Goal: Information Seeking & Learning: Check status

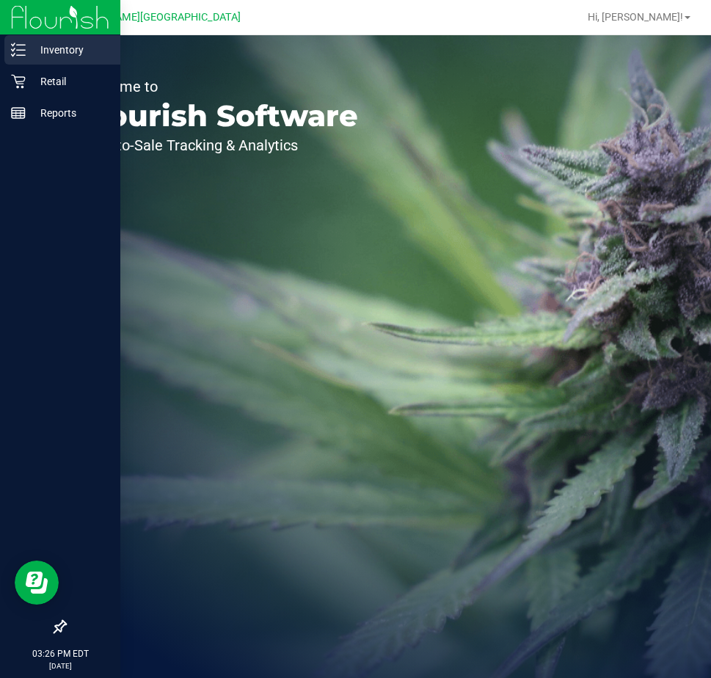
click at [48, 48] on p "Inventory" at bounding box center [70, 50] width 88 height 18
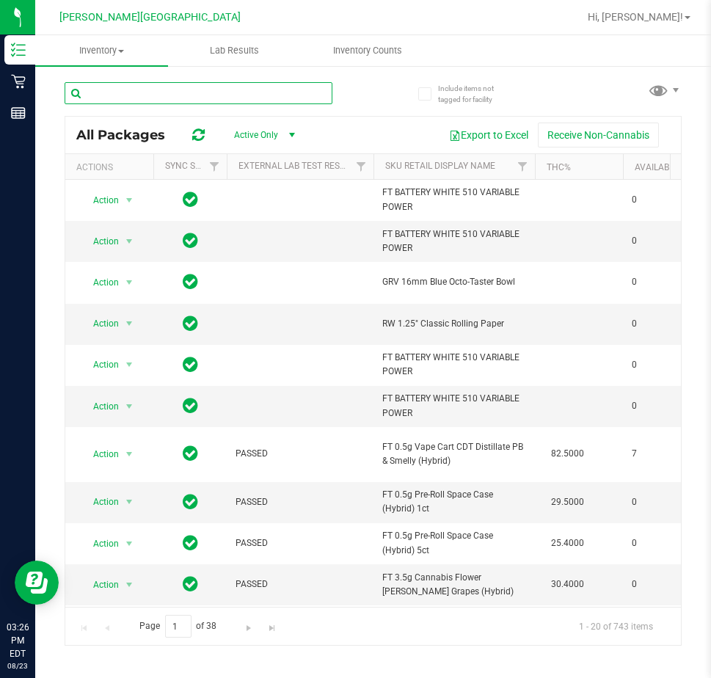
click at [116, 94] on input "text" at bounding box center [199, 93] width 268 height 22
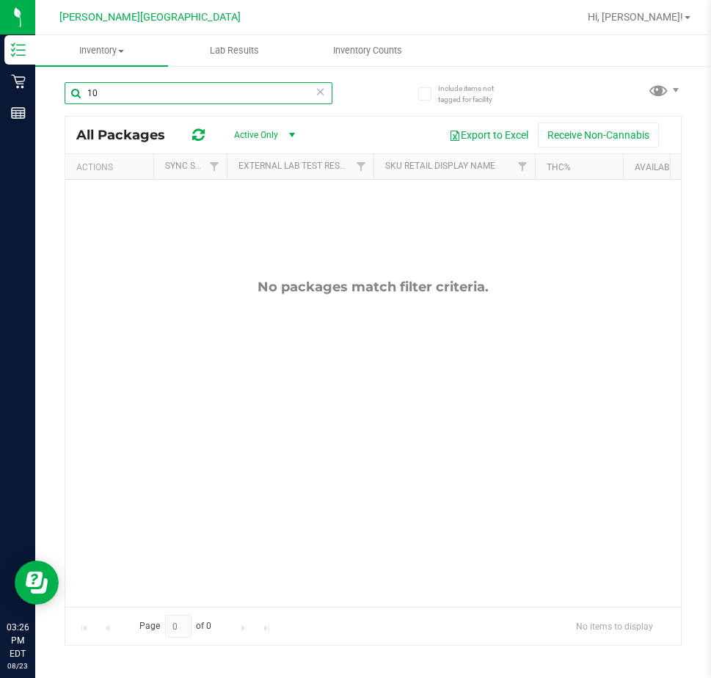
type input "1"
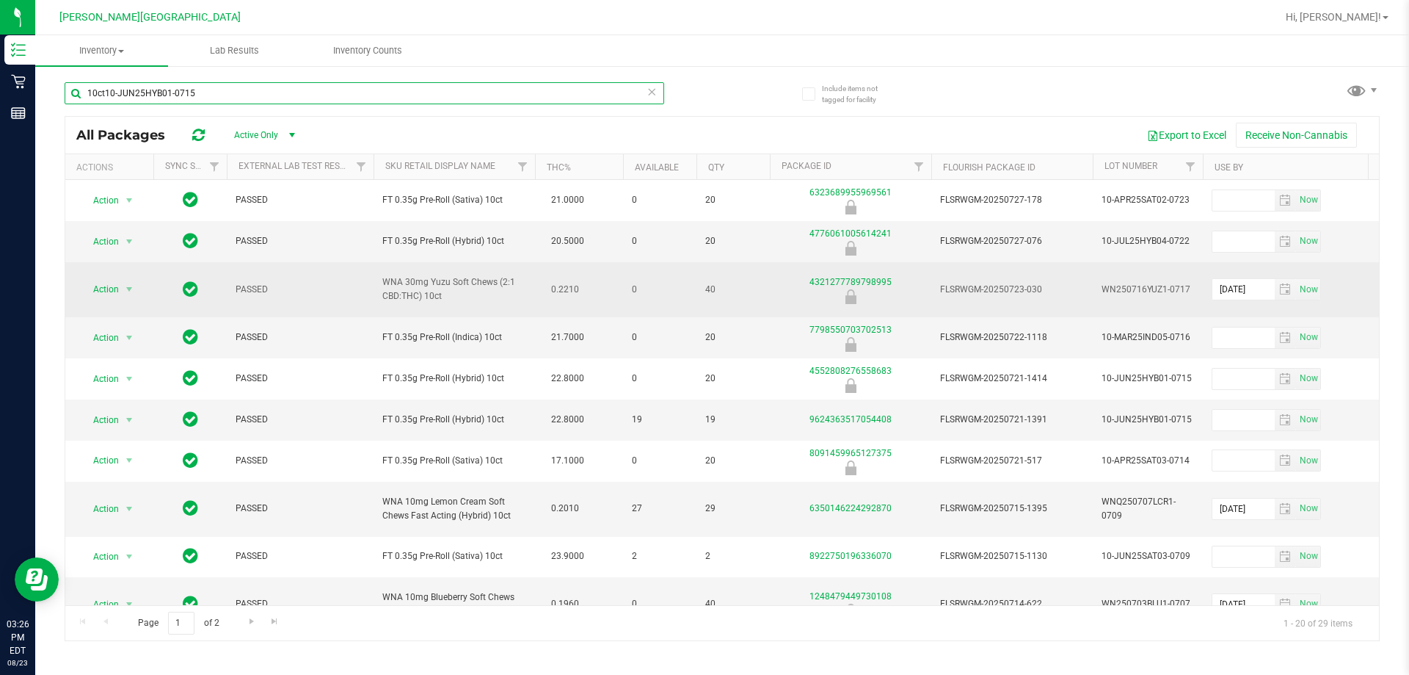
type input "10ct10-JUN25HYB01-0715"
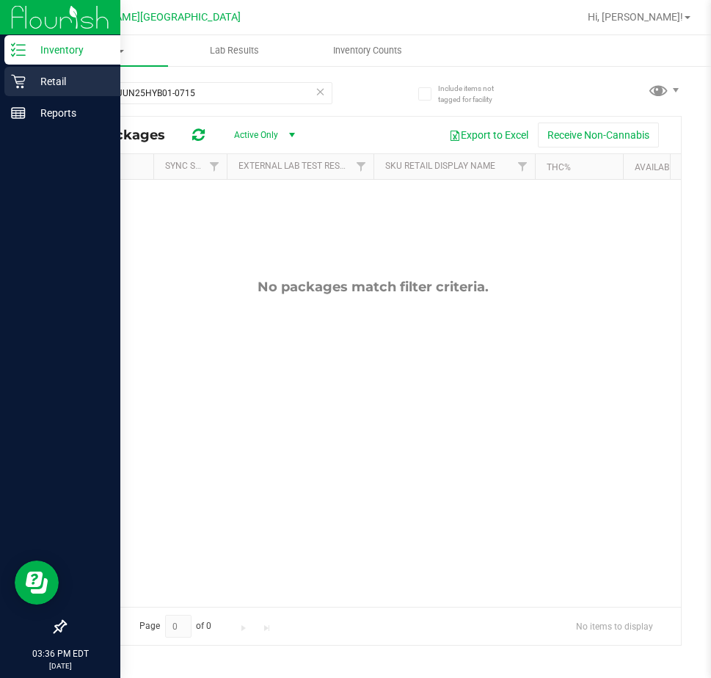
click at [59, 79] on p "Retail" at bounding box center [70, 82] width 88 height 18
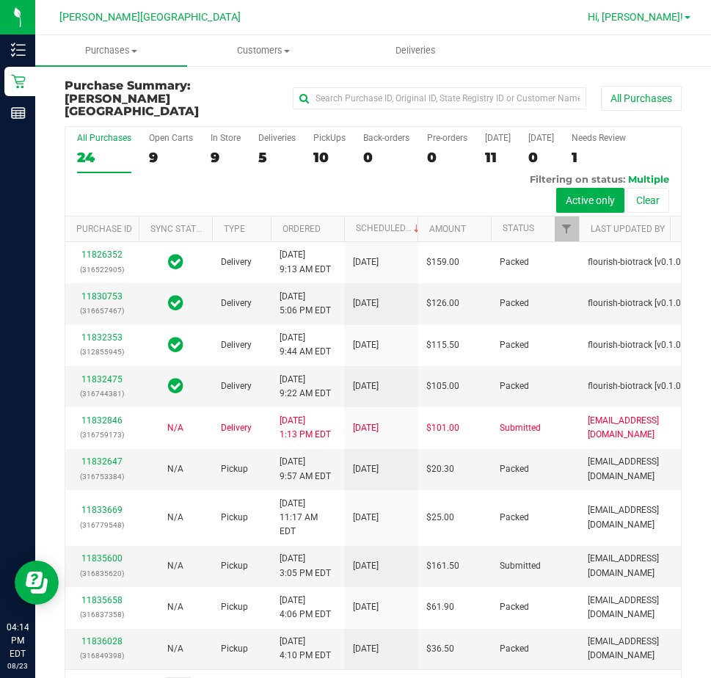
click at [664, 23] on span "Hi, [PERSON_NAME]!" at bounding box center [635, 17] width 95 height 12
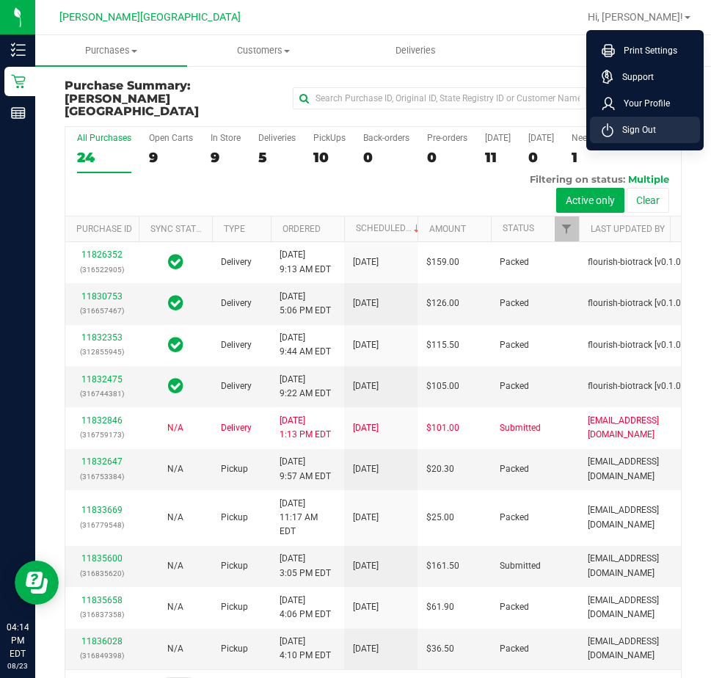
click at [645, 128] on span "Sign Out" at bounding box center [635, 130] width 43 height 15
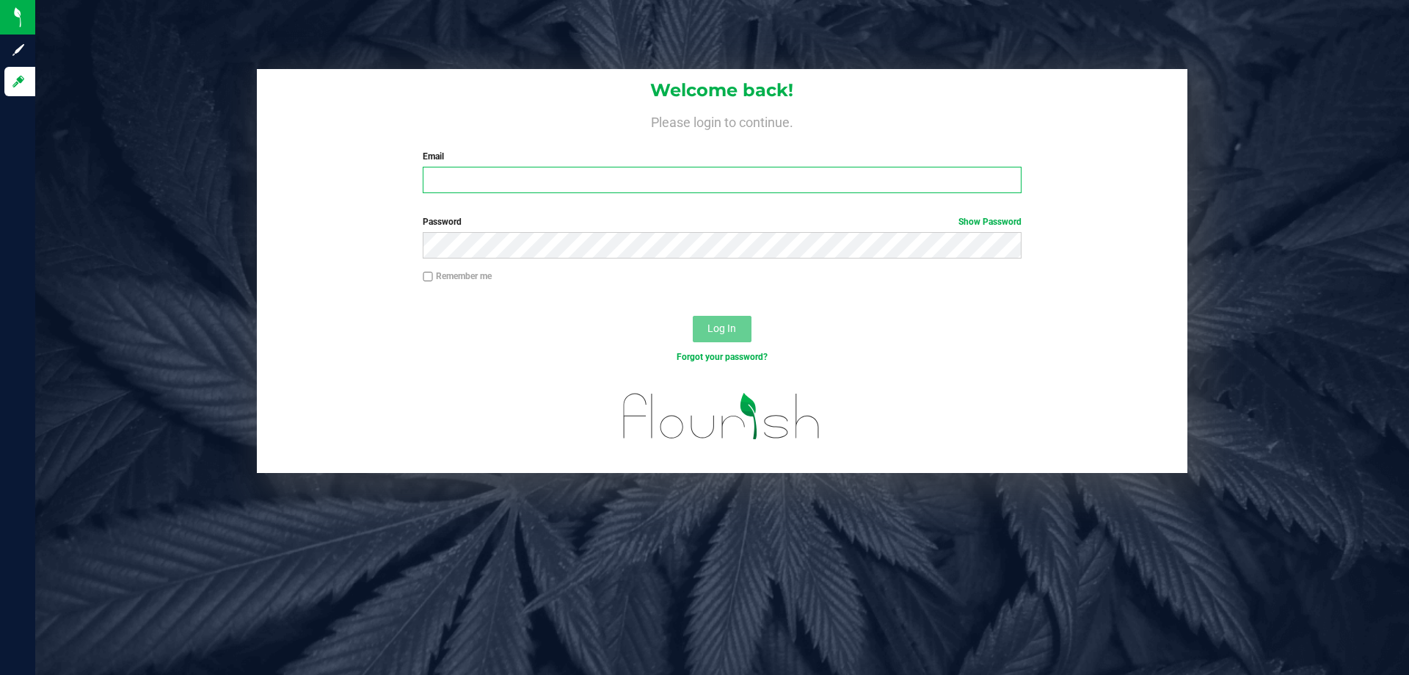
click at [510, 183] on input "Email" at bounding box center [722, 180] width 598 height 26
click at [710, 161] on label "Email" at bounding box center [722, 156] width 598 height 13
click at [710, 167] on input "[EMAIL_ADDRESS]" at bounding box center [722, 180] width 598 height 26
click at [710, 172] on input "[EMAIL_ADDRESS]" at bounding box center [722, 180] width 598 height 26
type input "[EMAIL_ADDRESS][DOMAIN_NAME]"
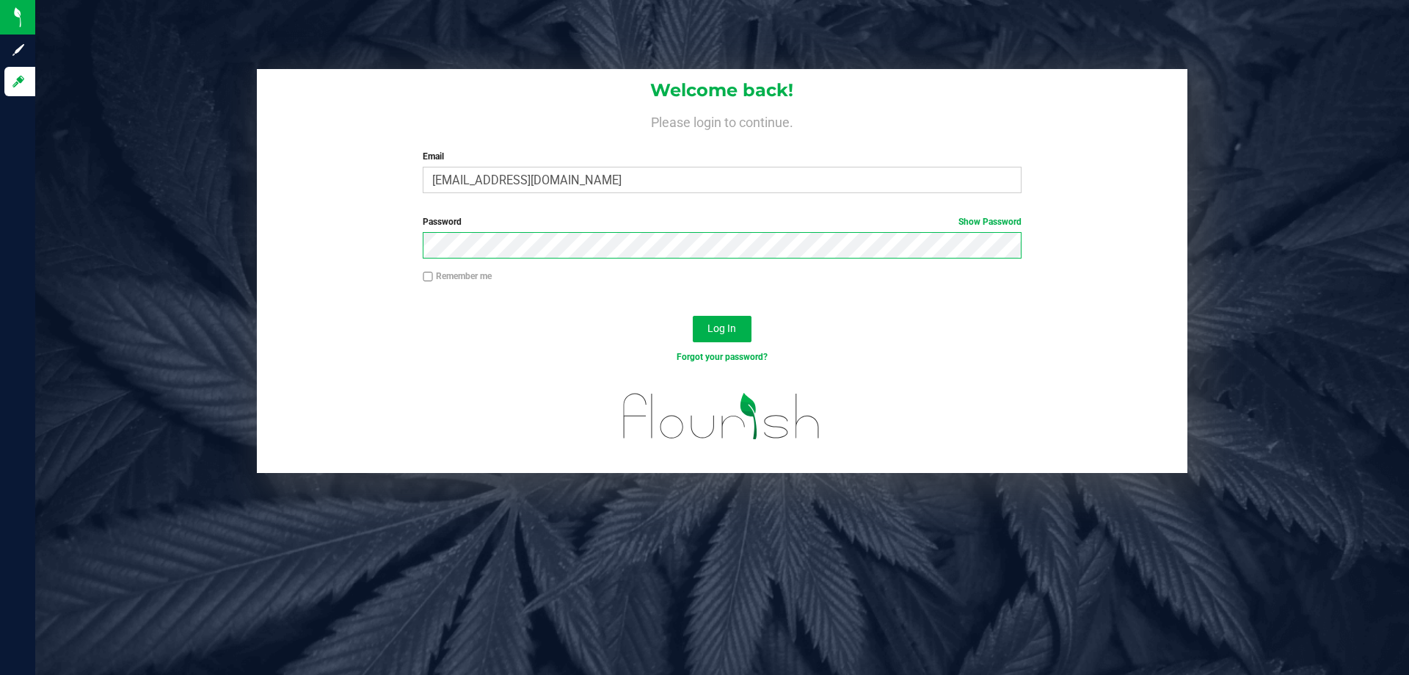
click at [693, 316] on button "Log In" at bounding box center [722, 329] width 59 height 26
